Goal: Task Accomplishment & Management: Use online tool/utility

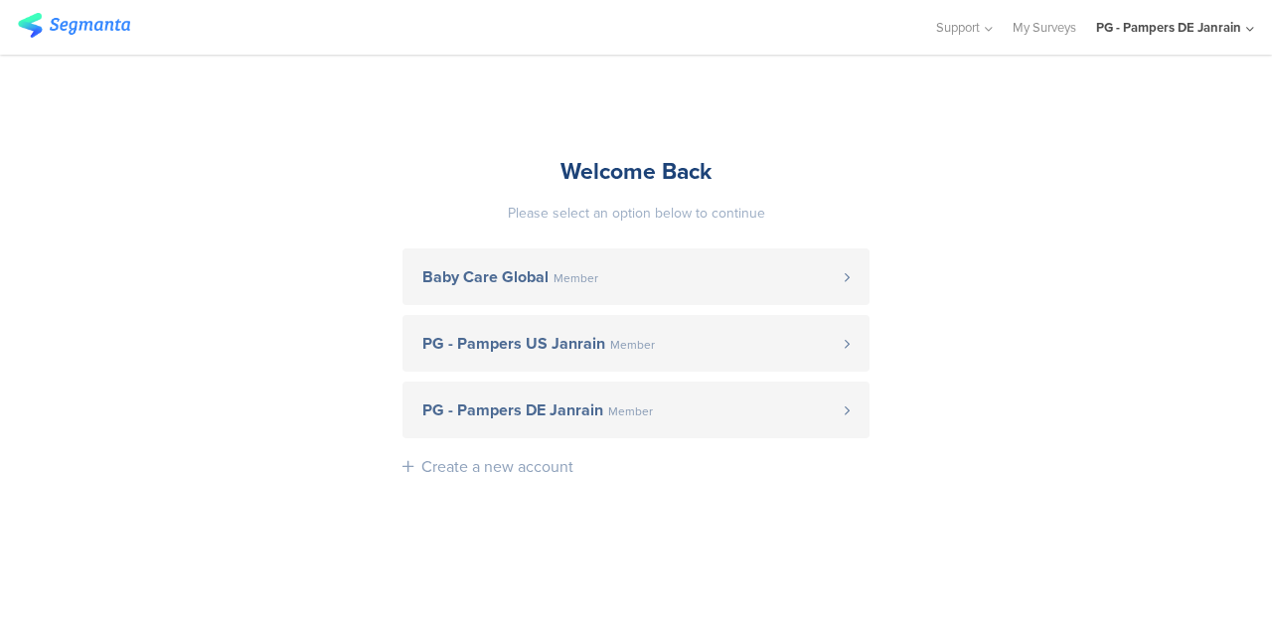
click at [724, 400] on link "PG - Pampers DE Janrain Member" at bounding box center [636, 410] width 467 height 57
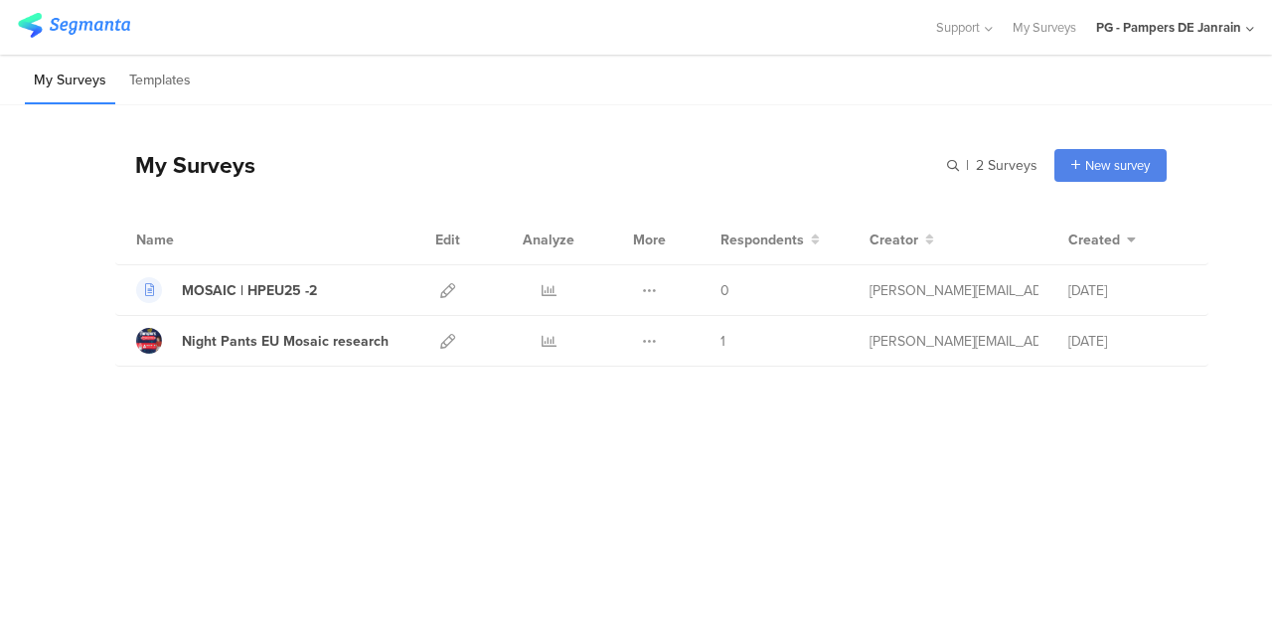
click at [441, 341] on icon at bounding box center [447, 341] width 15 height 15
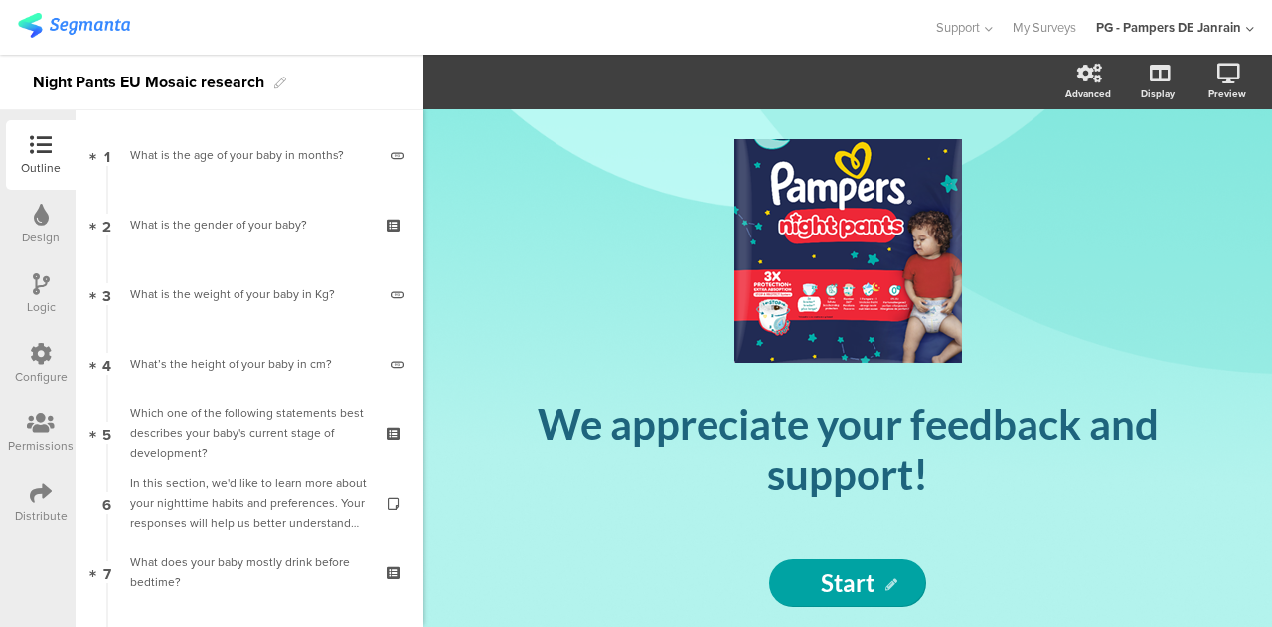
click at [39, 369] on div "Configure" at bounding box center [41, 377] width 53 height 18
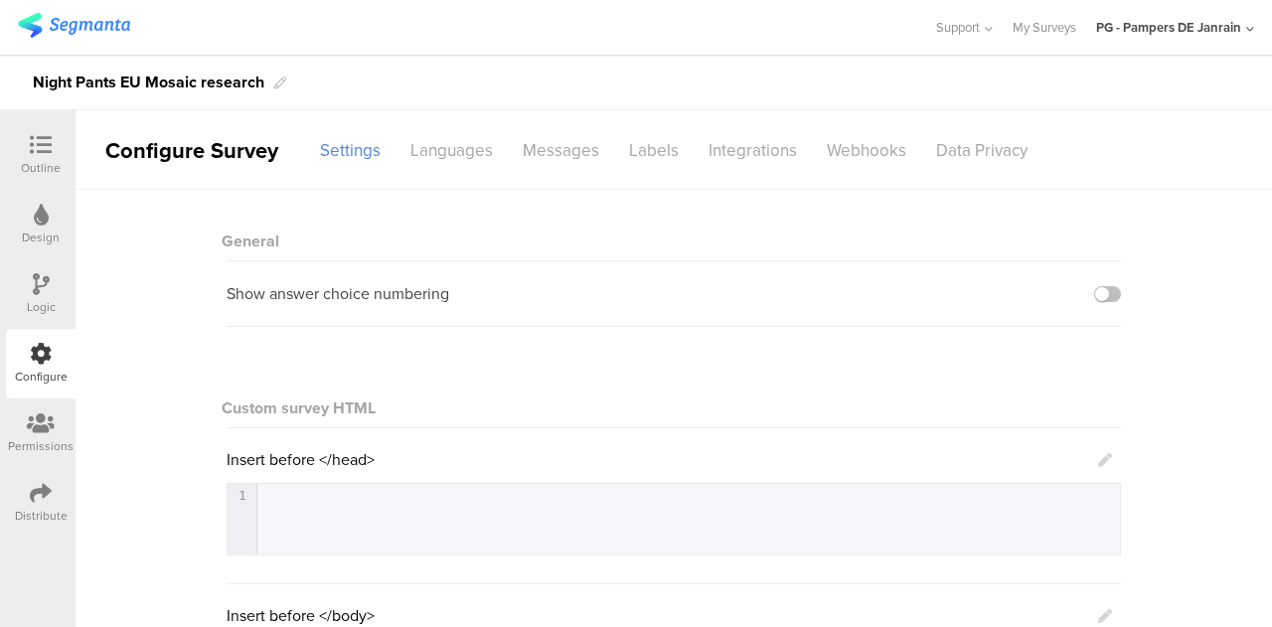
click at [447, 133] on div "Languages" at bounding box center [452, 150] width 112 height 35
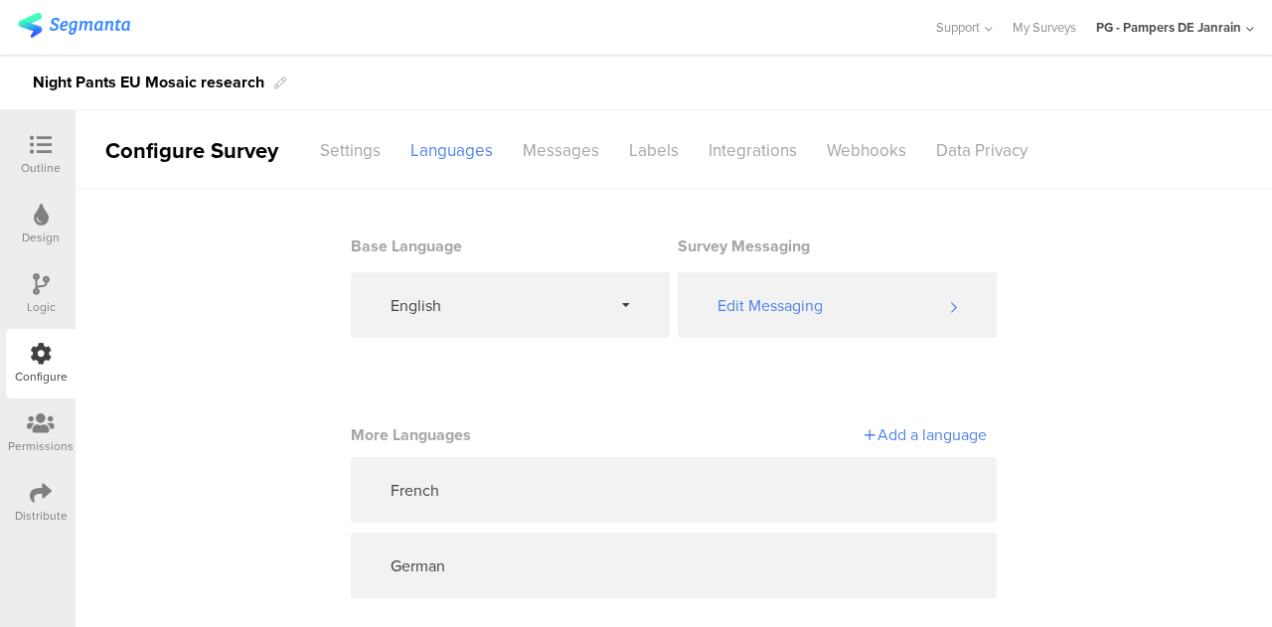
scroll to position [21, 0]
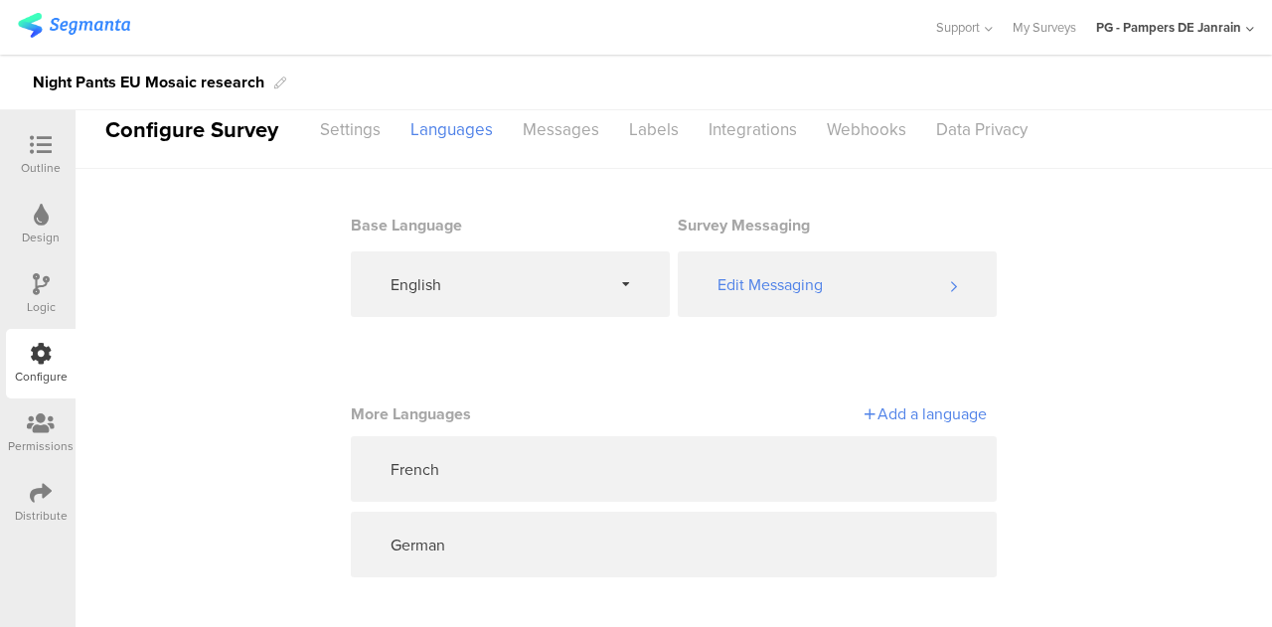
click at [835, 541] on icon at bounding box center [838, 545] width 16 height 16
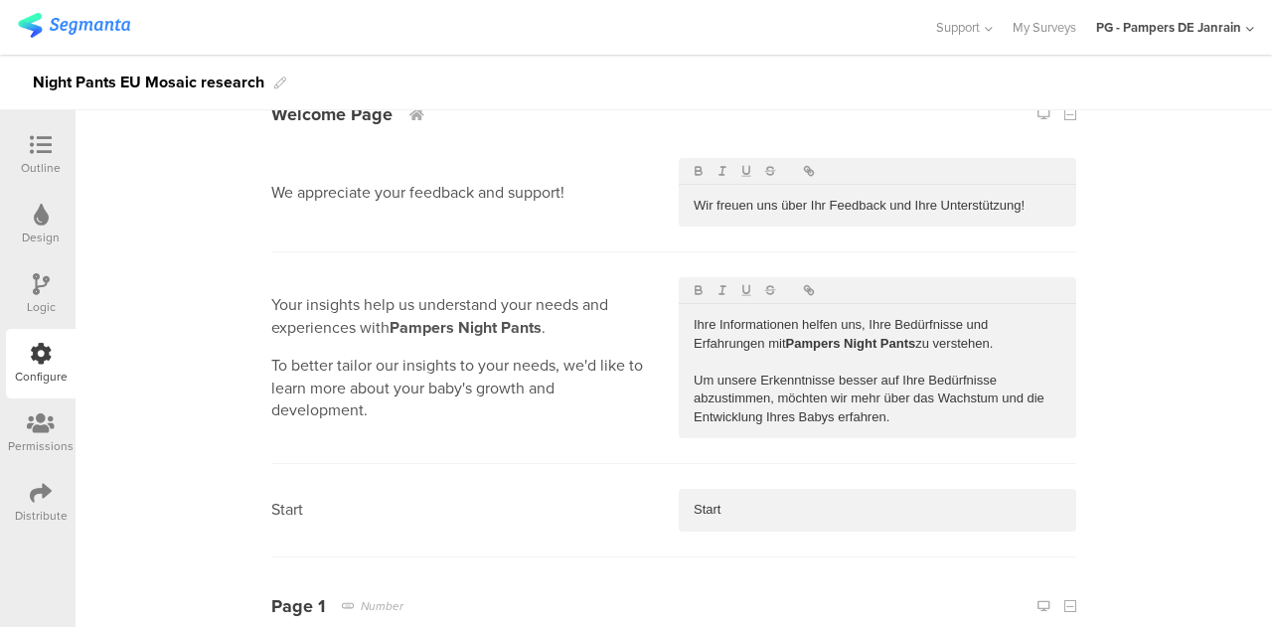
scroll to position [228, 0]
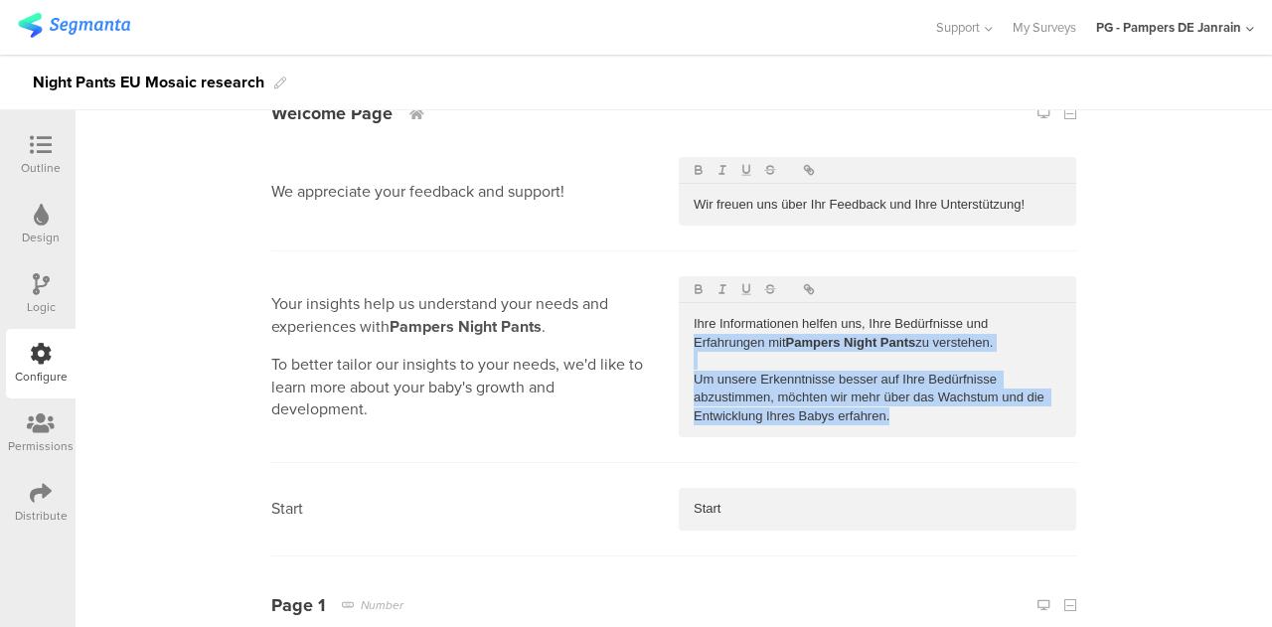
drag, startPoint x: 934, startPoint y: 420, endPoint x: 675, endPoint y: 343, distance: 270.5
click at [679, 343] on div "Ihre Informationen helfen uns, Ihre Bedürfnisse und Erfahrungen mit Pampers Nig…" at bounding box center [878, 370] width 398 height 134
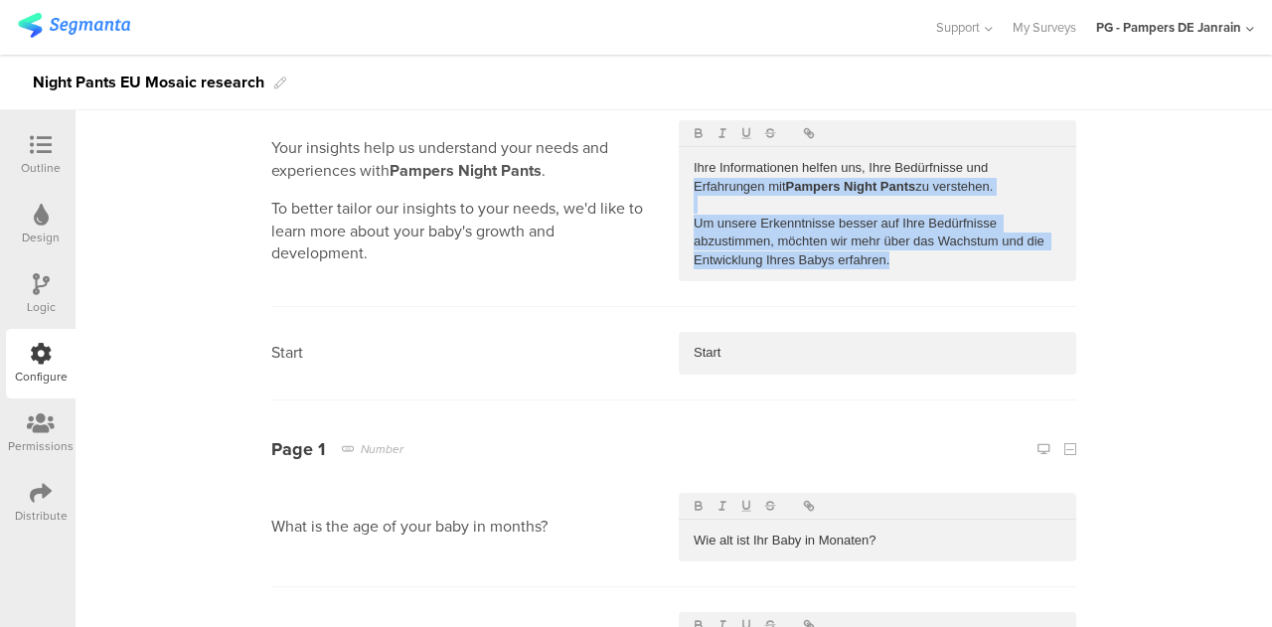
scroll to position [388, 0]
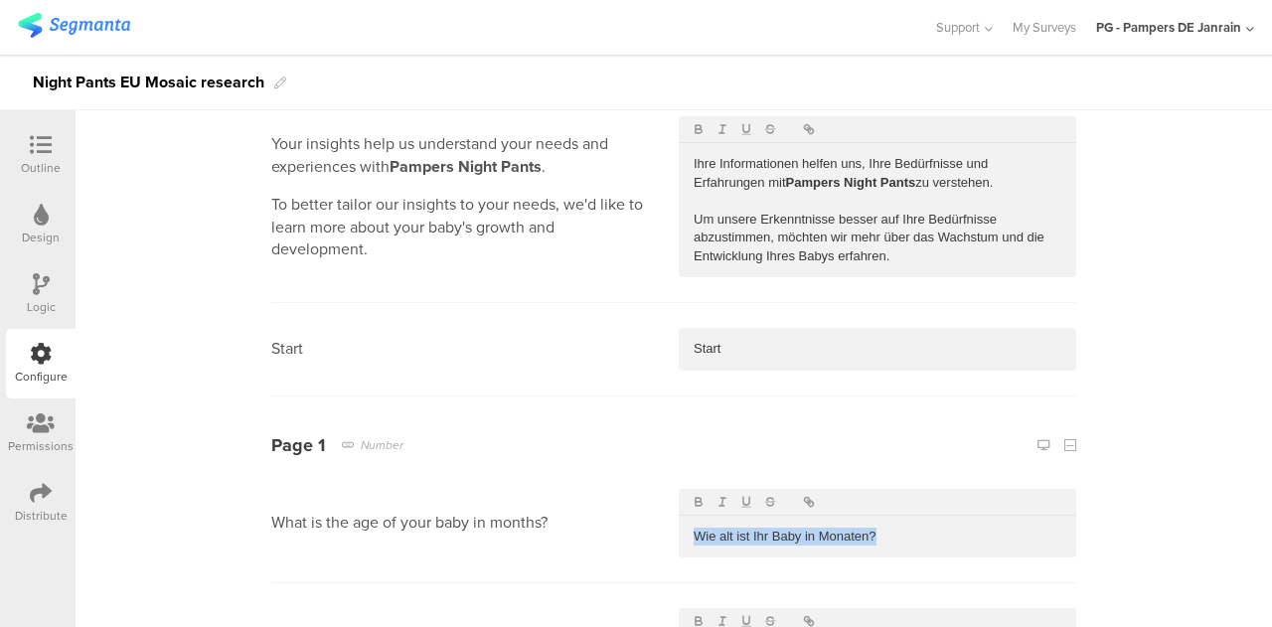
drag, startPoint x: 873, startPoint y: 538, endPoint x: 670, endPoint y: 540, distance: 202.8
click at [670, 540] on section "What is the age of your baby in months? Wie alt ist Ihr Baby in Monaten?" at bounding box center [673, 523] width 805 height 119
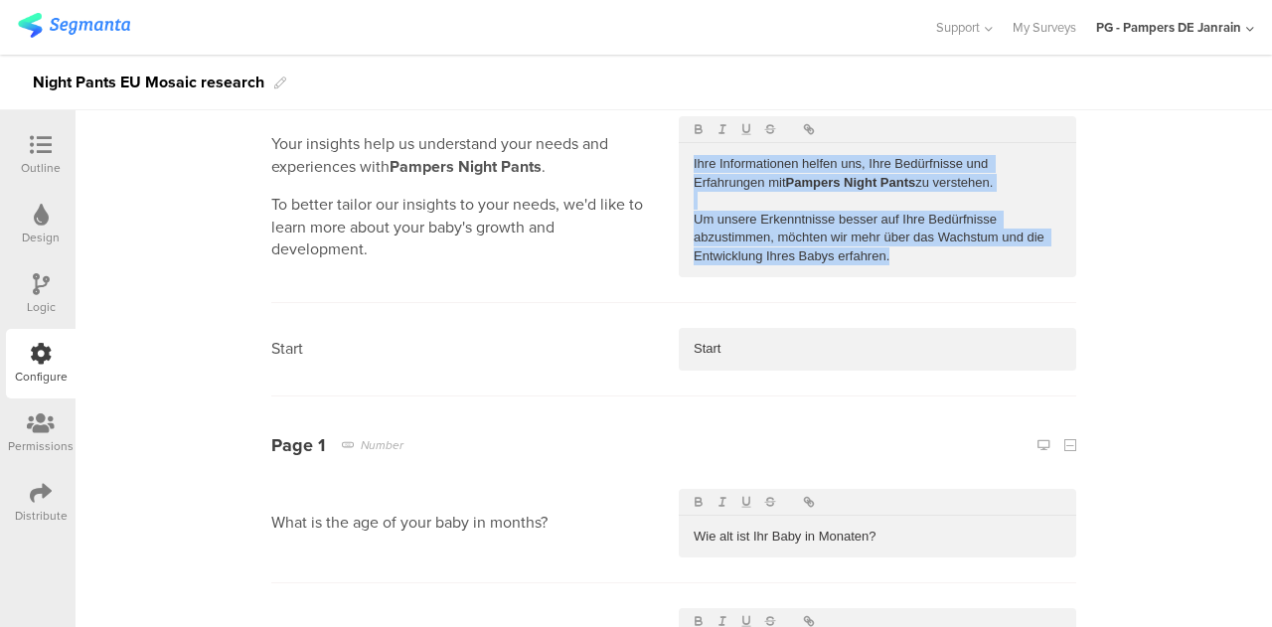
drag, startPoint x: 904, startPoint y: 264, endPoint x: 662, endPoint y: 152, distance: 266.4
click at [662, 152] on section "Your insights help us understand your needs and experiences with Pampers Night …" at bounding box center [673, 197] width 805 height 212
copy div "Ihre Informationen helfen uns, Ihre Bedürfnisse und Erfahrungen mit Pampers Nig…"
